Goal: Obtain resource: Obtain resource

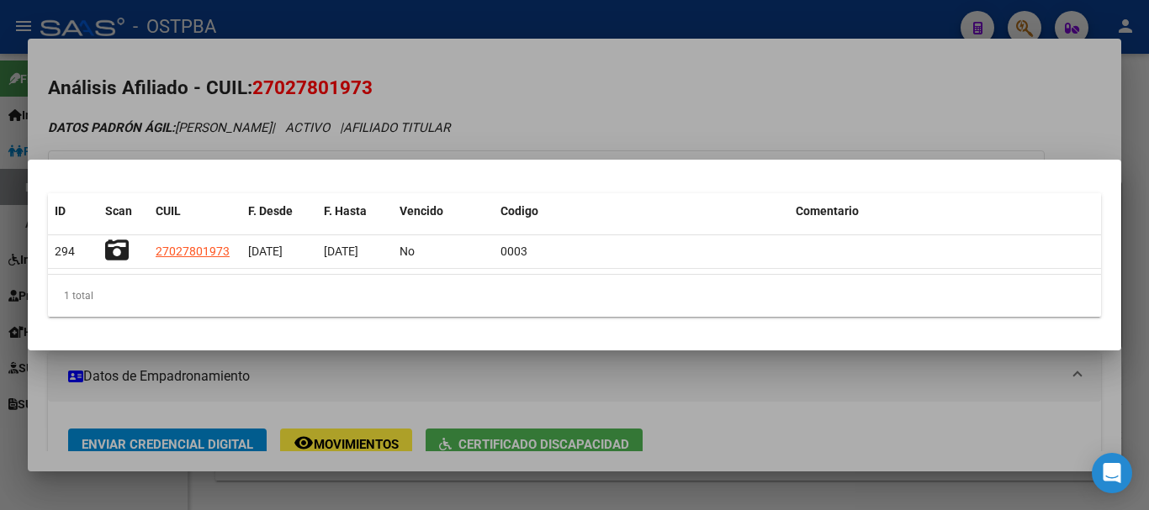
scroll to position [168, 0]
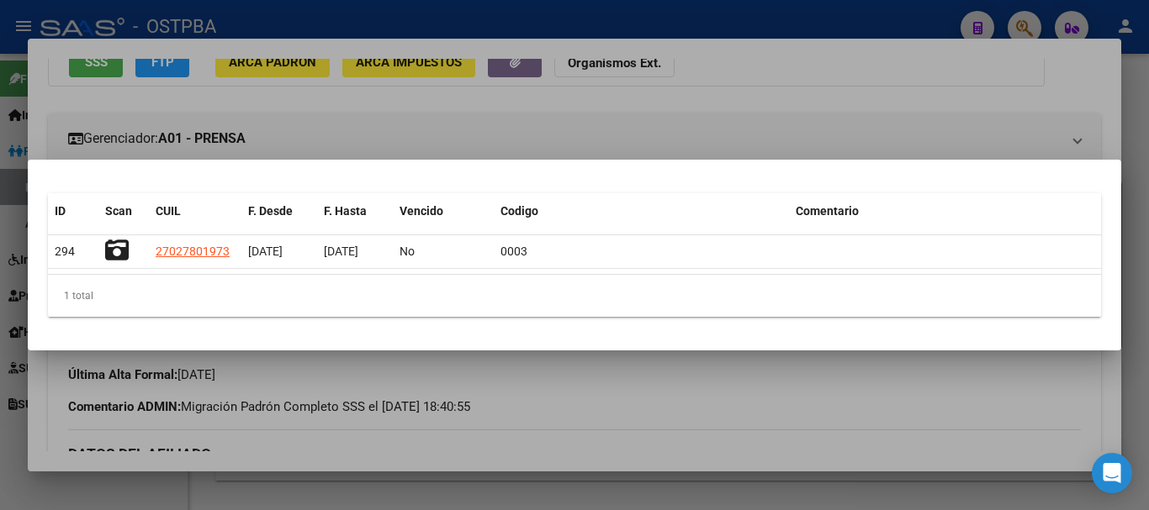
click at [653, 496] on div at bounding box center [574, 255] width 1149 height 510
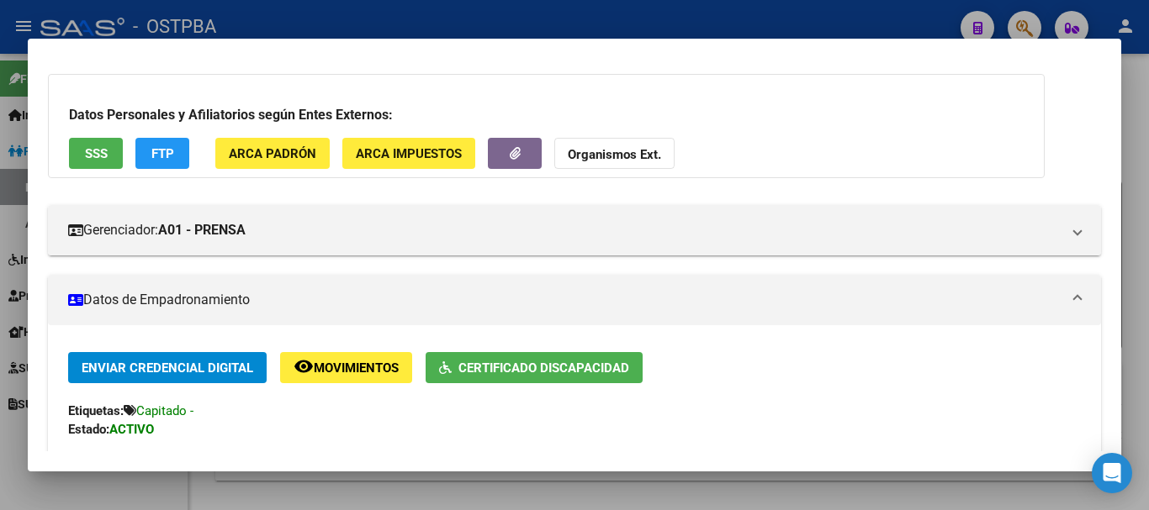
scroll to position [0, 0]
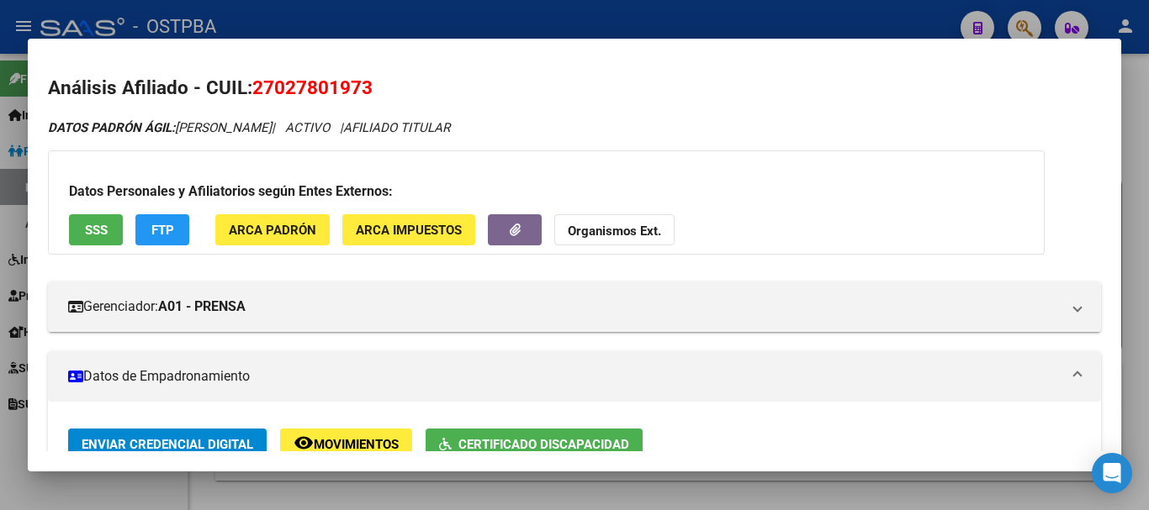
drag, startPoint x: 572, startPoint y: 494, endPoint x: 595, endPoint y: 410, distance: 87.1
click at [572, 494] on div at bounding box center [574, 255] width 1149 height 510
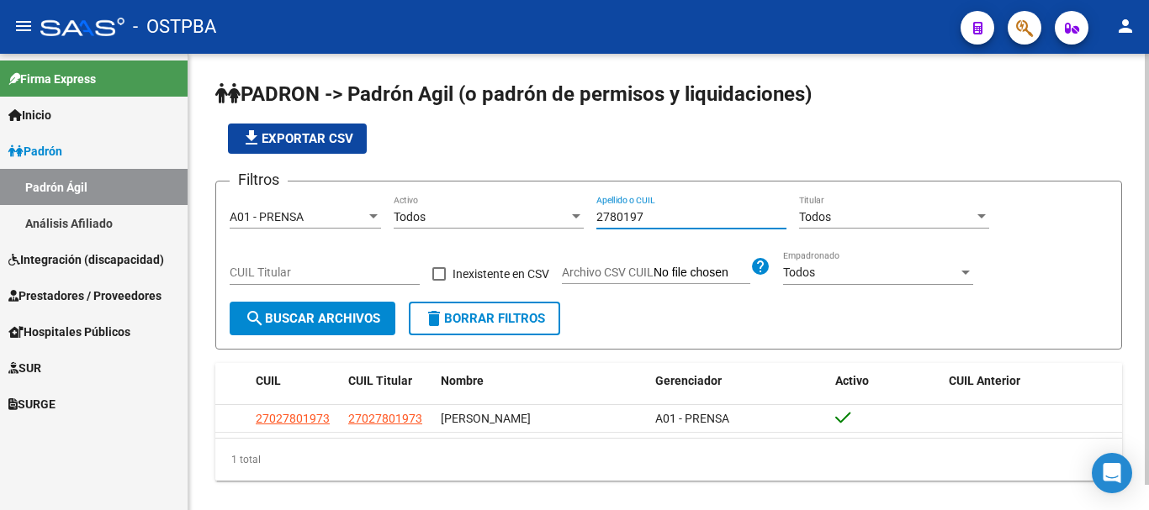
click at [661, 222] on input "2780197" at bounding box center [691, 217] width 190 height 14
type input "2"
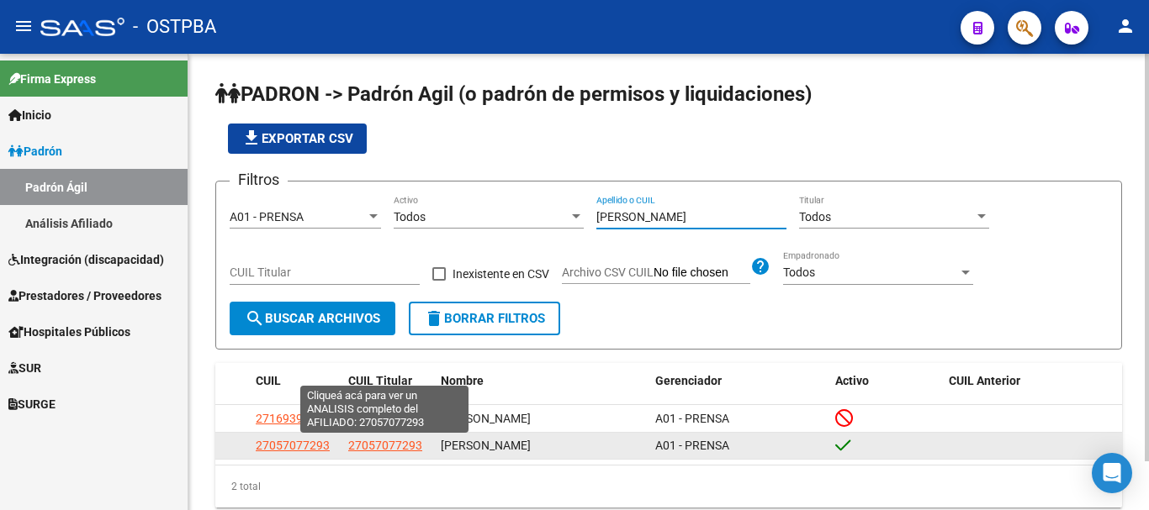
type input "[PERSON_NAME]"
click at [371, 448] on span "27057077293" at bounding box center [385, 445] width 74 height 13
type textarea "27057077293"
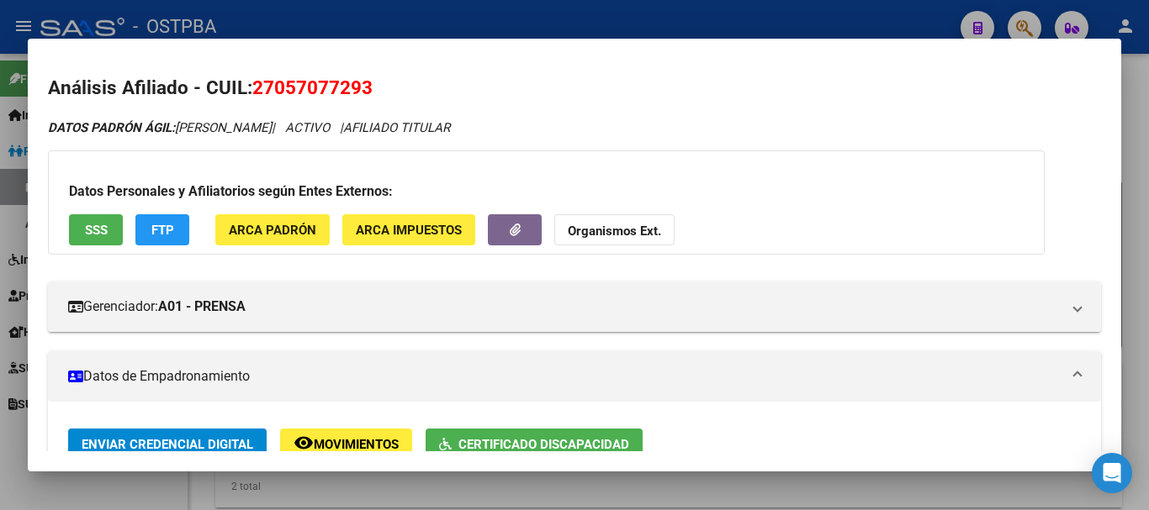
click at [541, 491] on div at bounding box center [574, 255] width 1149 height 510
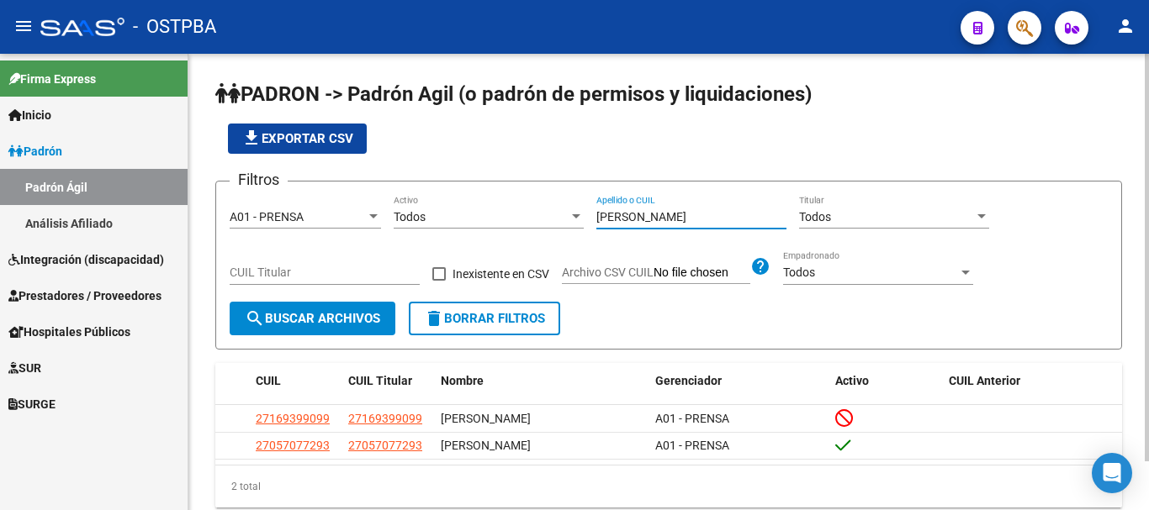
click at [653, 222] on input "[PERSON_NAME]" at bounding box center [691, 217] width 190 height 14
type input "c"
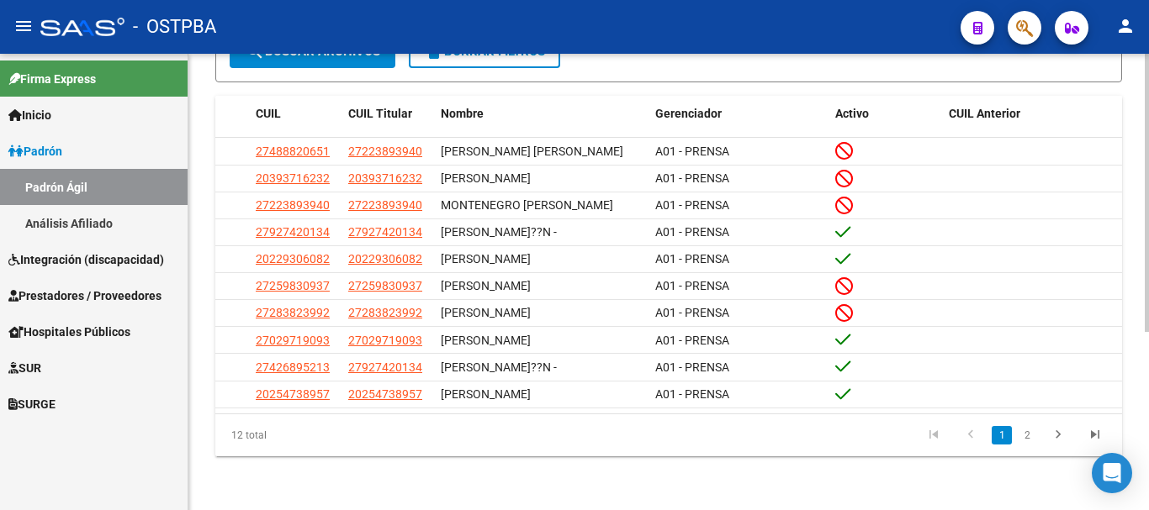
scroll to position [292, 0]
type input "[GEOGRAPHIC_DATA]"
click at [1028, 432] on link "2" at bounding box center [1027, 435] width 20 height 18
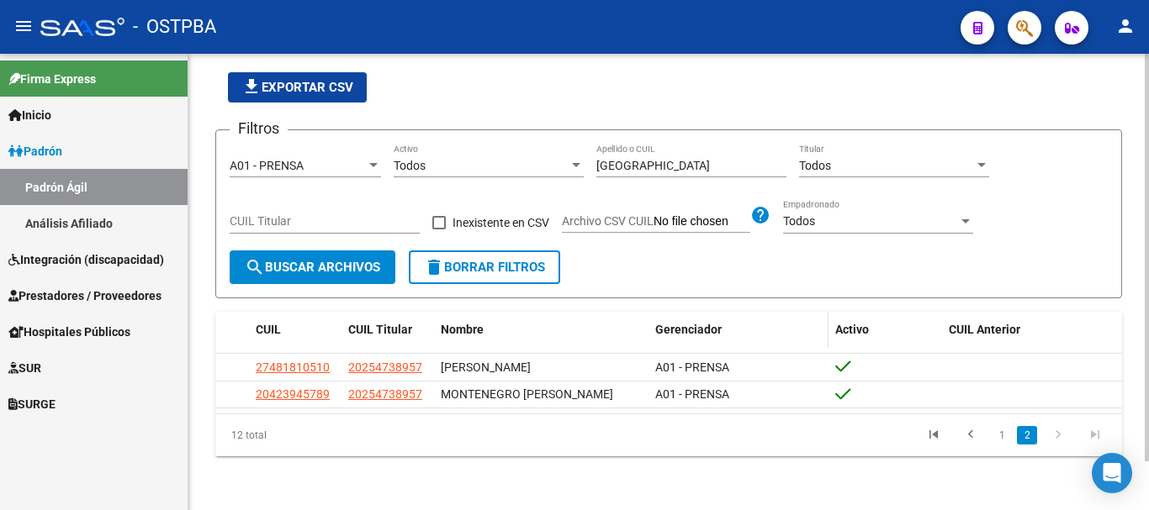
scroll to position [55, 0]
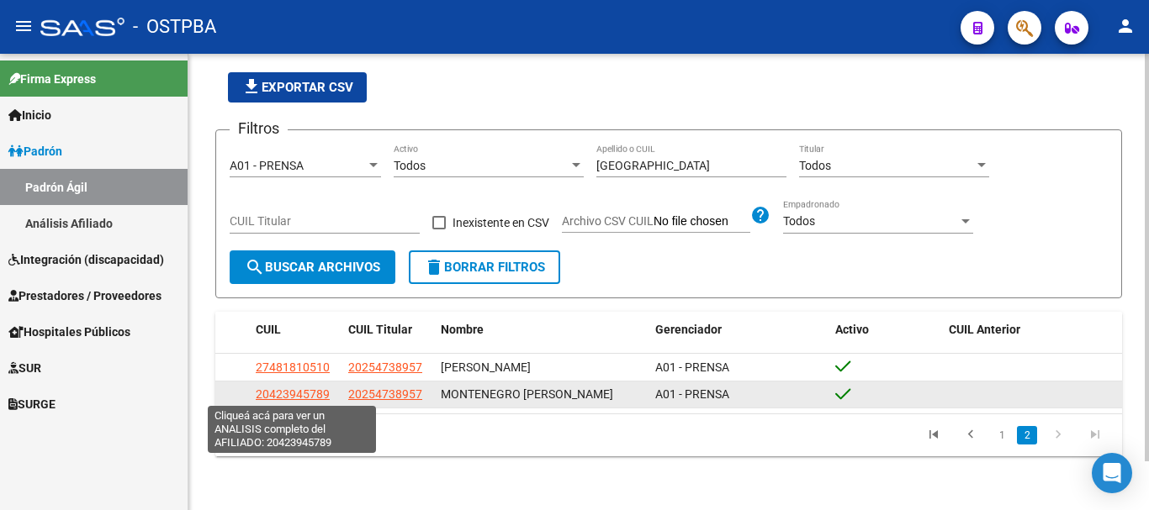
click at [296, 394] on span "20423945789" at bounding box center [293, 394] width 74 height 13
type textarea "20423945789"
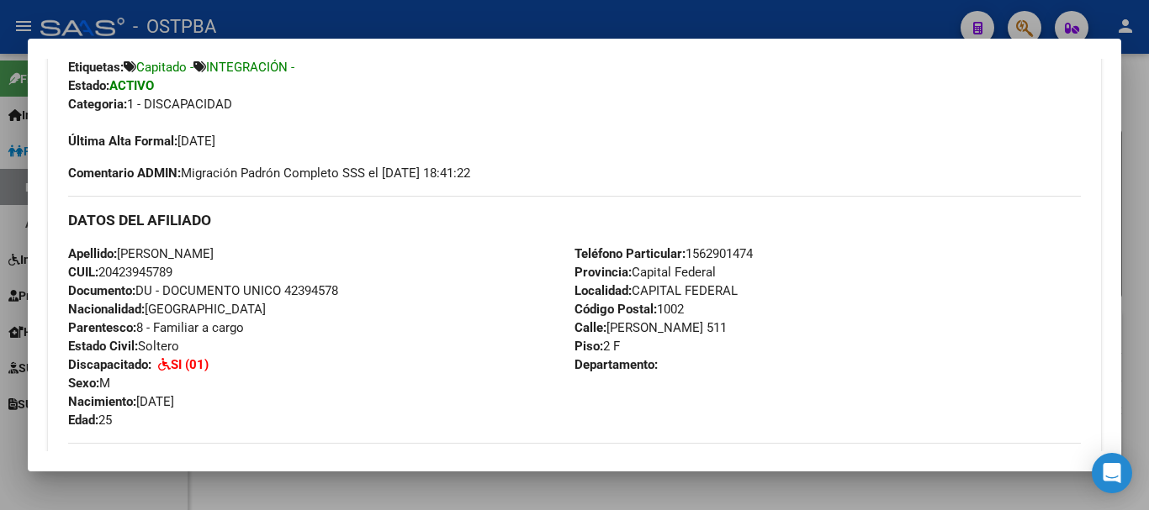
scroll to position [0, 0]
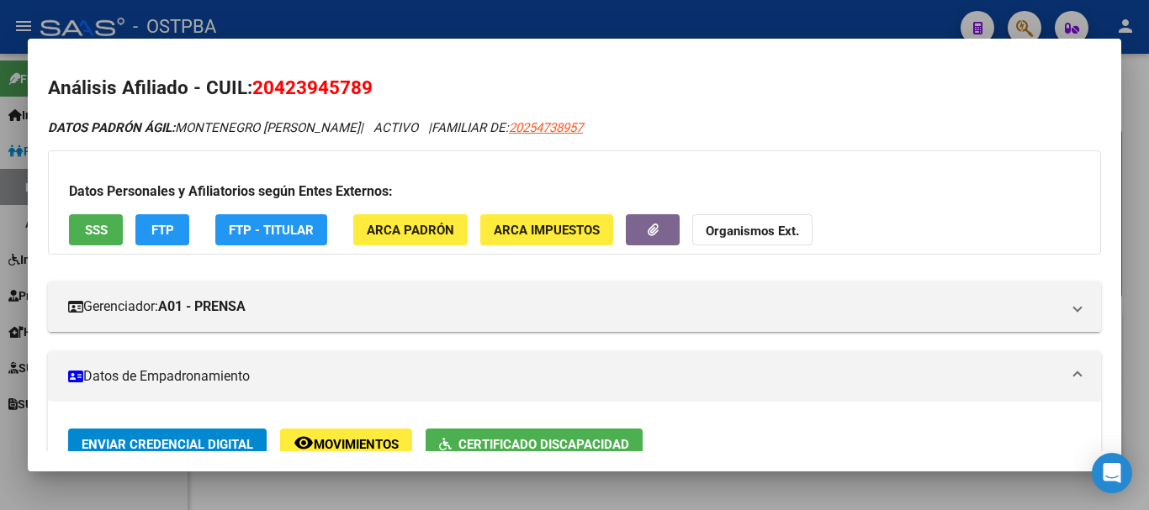
click at [396, 499] on div at bounding box center [574, 255] width 1149 height 510
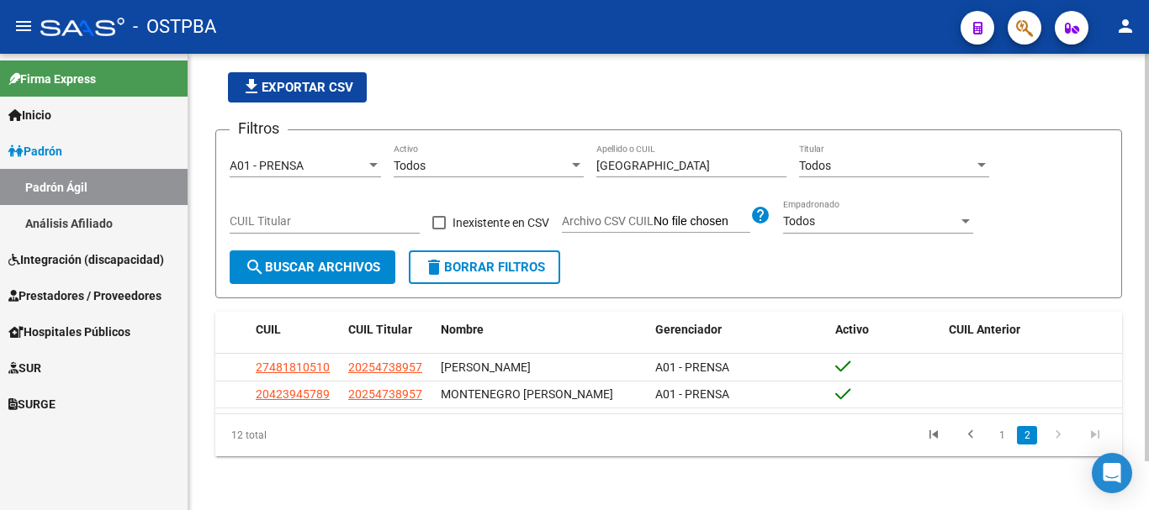
click at [686, 161] on input "[GEOGRAPHIC_DATA]" at bounding box center [691, 166] width 190 height 14
type input "m"
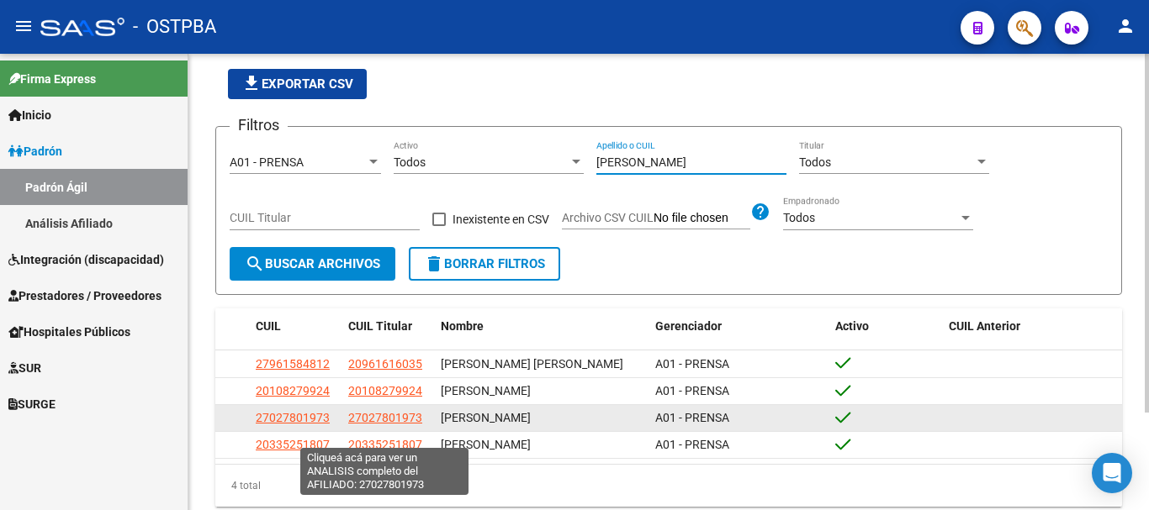
type input "[PERSON_NAME]"
click at [370, 425] on span "27027801973" at bounding box center [385, 417] width 74 height 13
type textarea "27027801973"
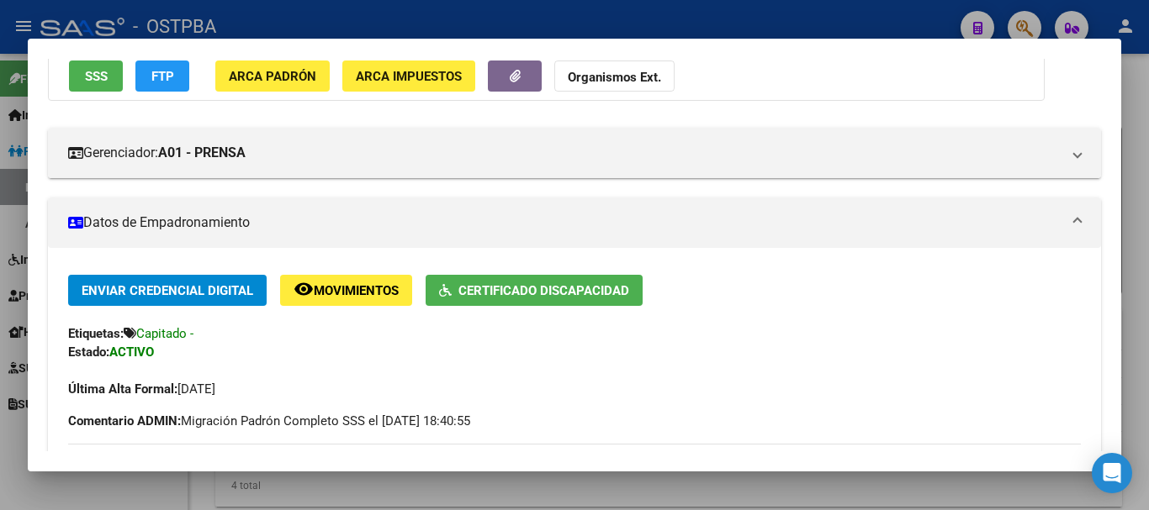
scroll to position [168, 0]
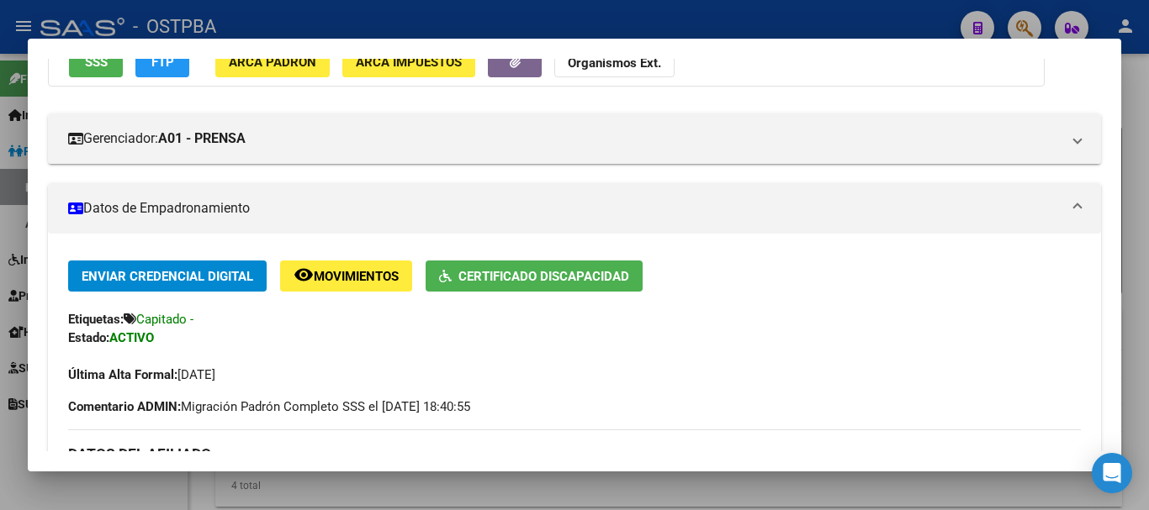
click at [530, 283] on span "Certificado Discapacidad" at bounding box center [543, 276] width 171 height 15
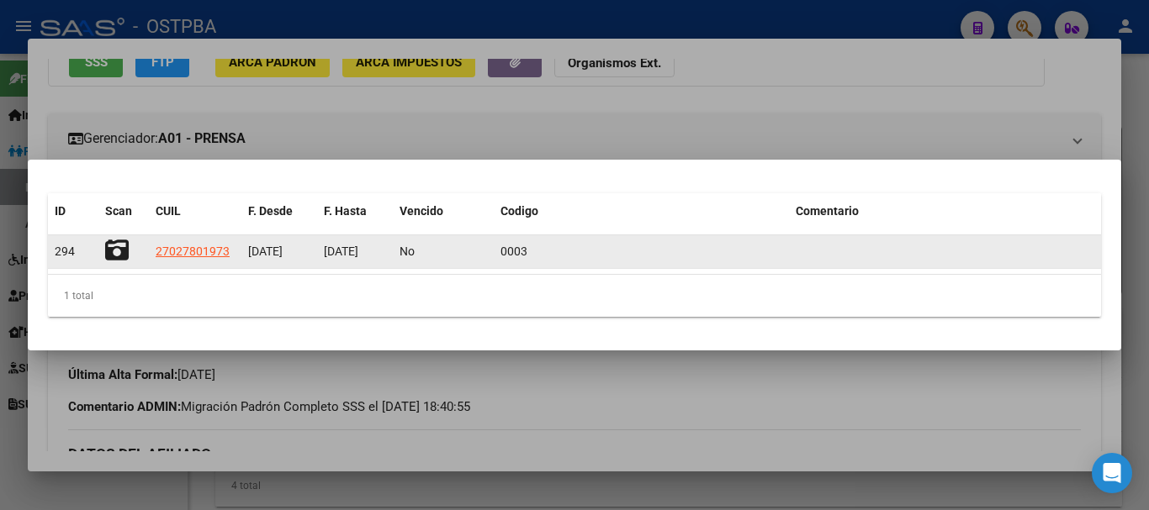
click at [119, 246] on icon at bounding box center [117, 251] width 24 height 24
